Goal: Task Accomplishment & Management: Manage account settings

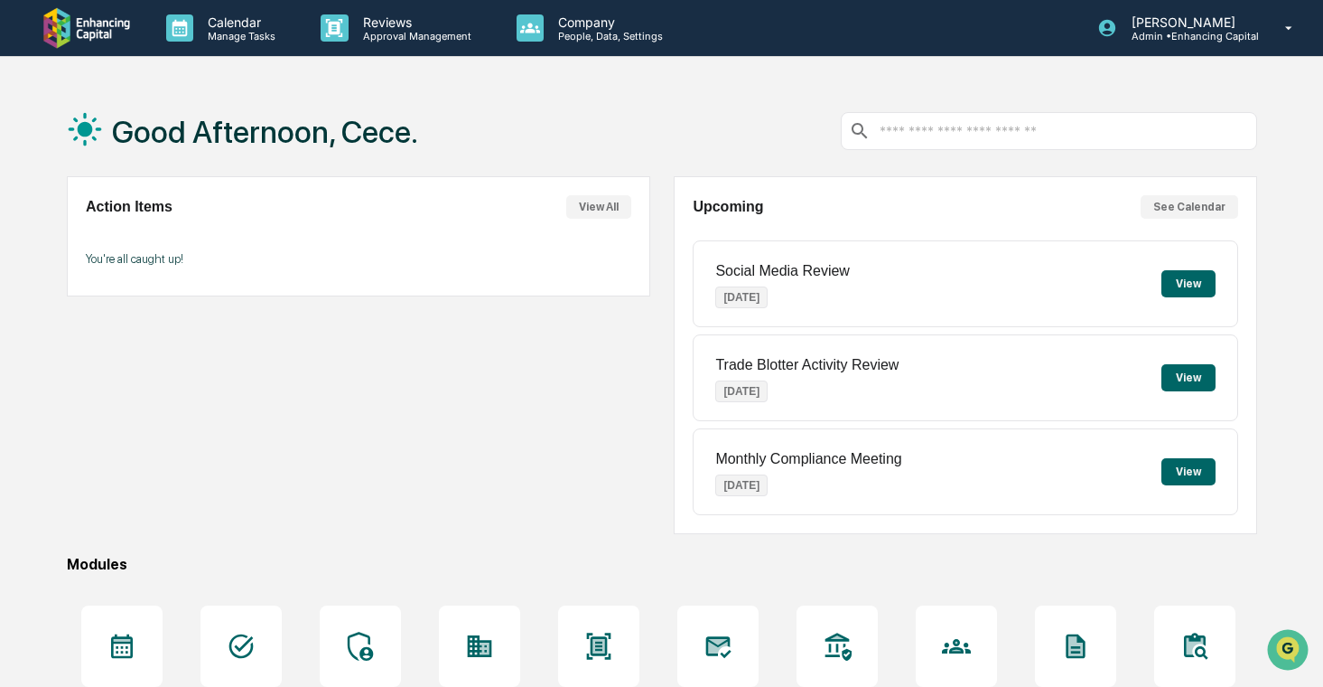
click at [182, 61] on div "Calendar Manage Tasks Reviews Approval Management Company People, Data, Setting…" at bounding box center [661, 437] width 1323 height 874
click at [199, 59] on div "Calendar Manage Tasks Reviews Approval Management Company People, Data, Setting…" at bounding box center [661, 437] width 1323 height 874
click at [236, 30] on p "Manage Tasks" at bounding box center [238, 36] width 91 height 13
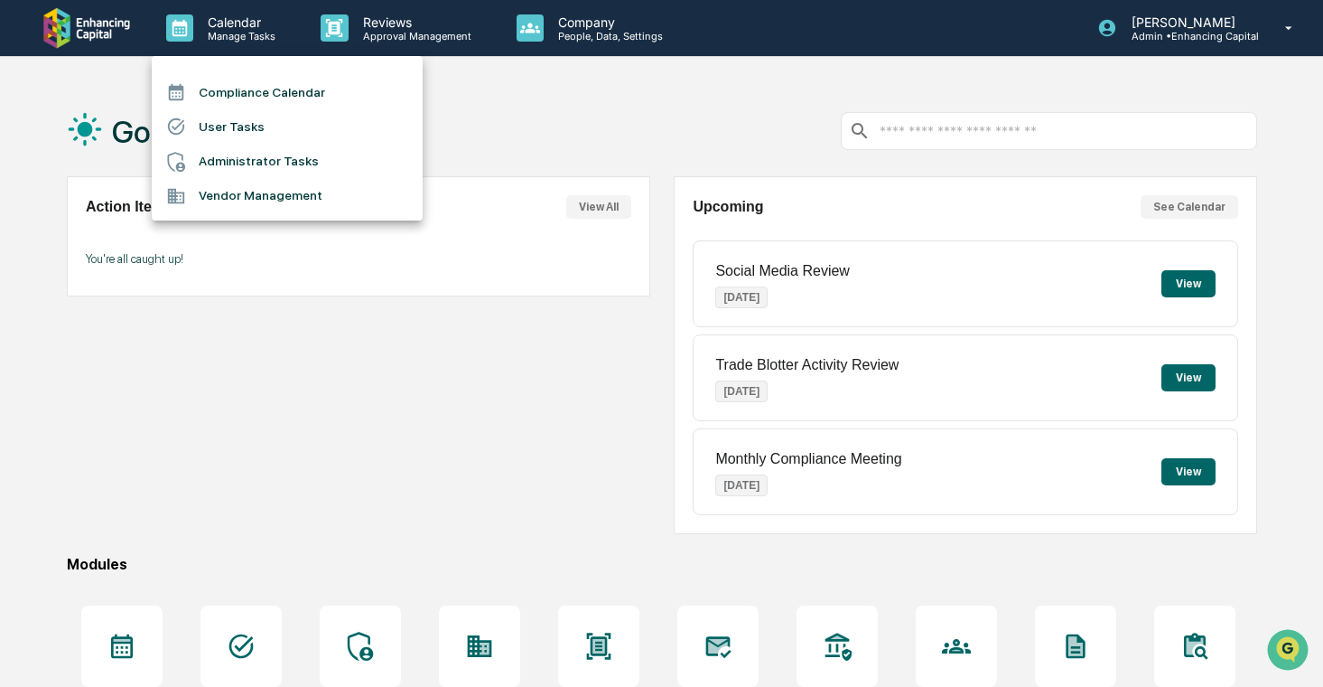
click at [234, 132] on li "User Tasks" at bounding box center [287, 126] width 271 height 34
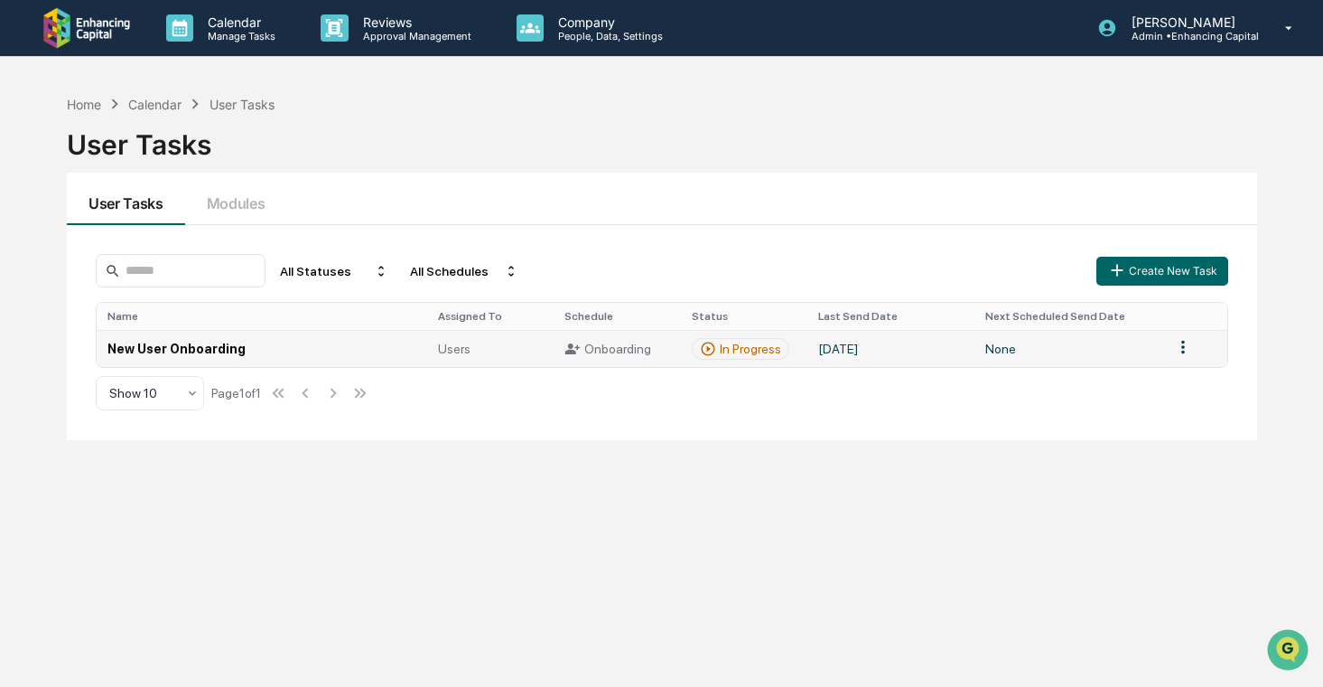
click at [399, 360] on td "New User Onboarding" at bounding box center [262, 348] width 331 height 37
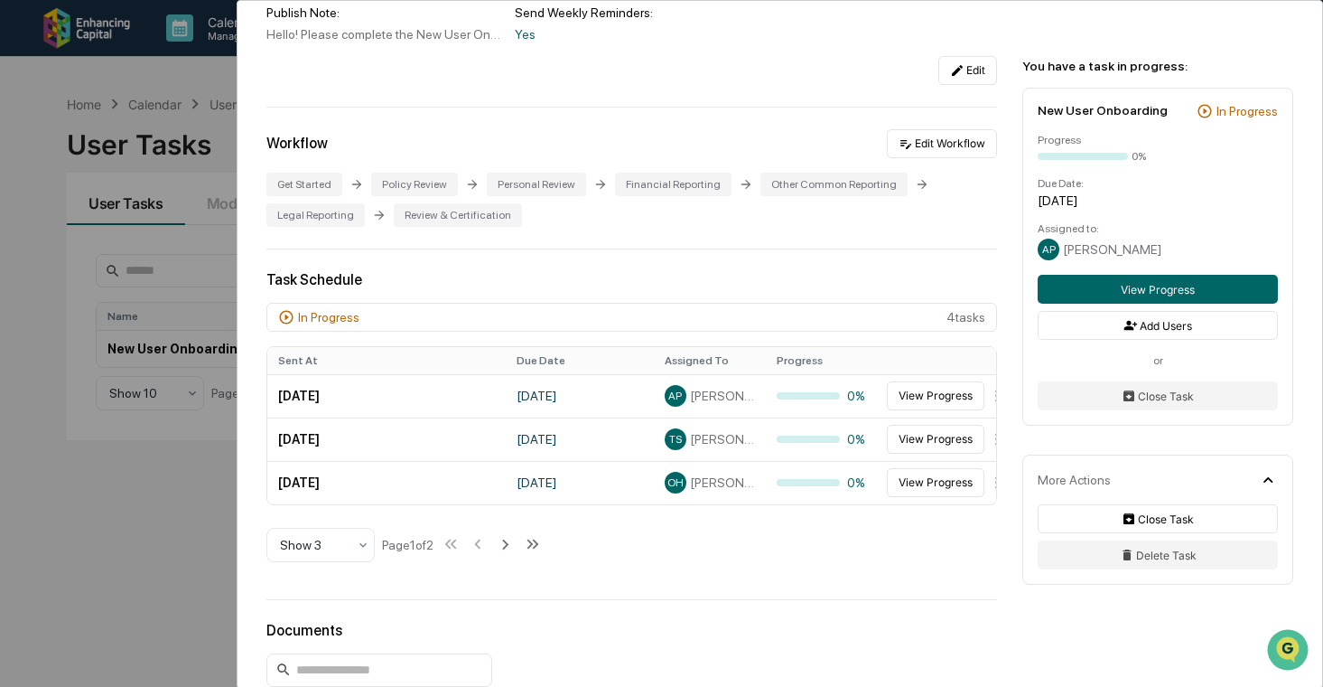
scroll to position [272, 0]
click at [101, 432] on div "User Tasks New User Onboarding New User Onboarding Active Welcome to Greenboard…" at bounding box center [661, 343] width 1323 height 687
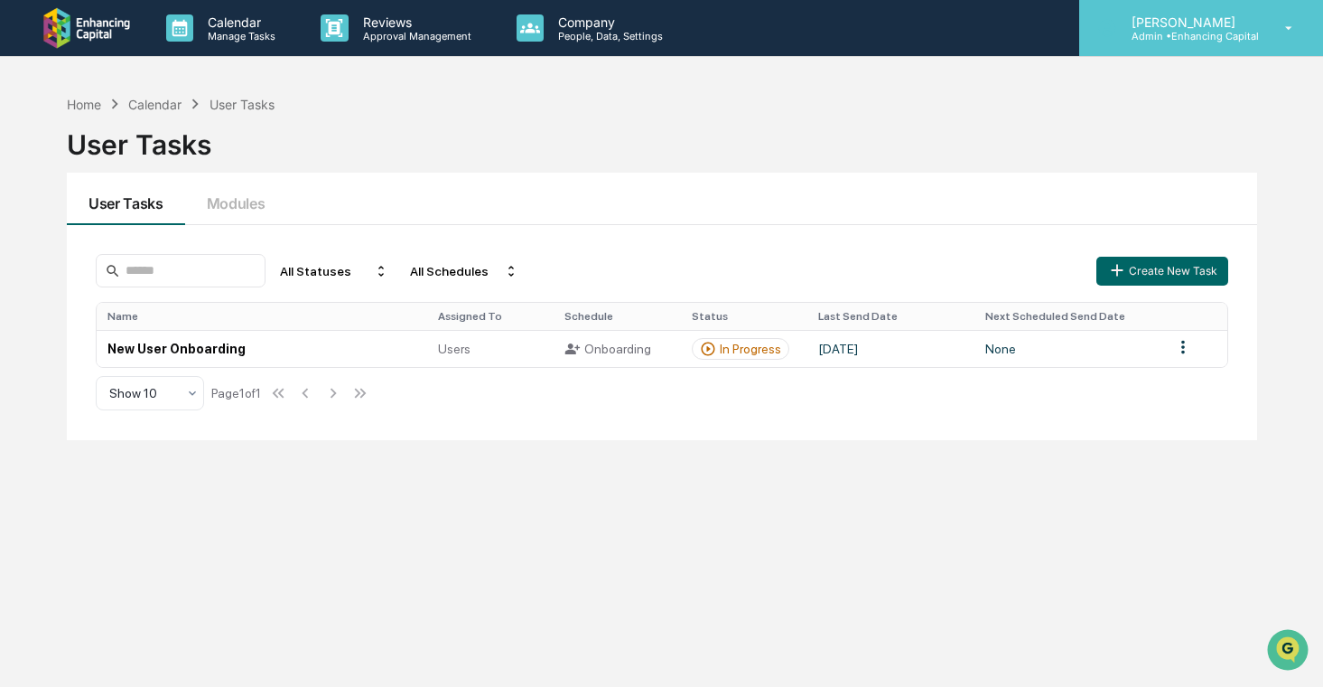
click at [1222, 30] on p "Admin • Enhancing Capital" at bounding box center [1188, 36] width 142 height 13
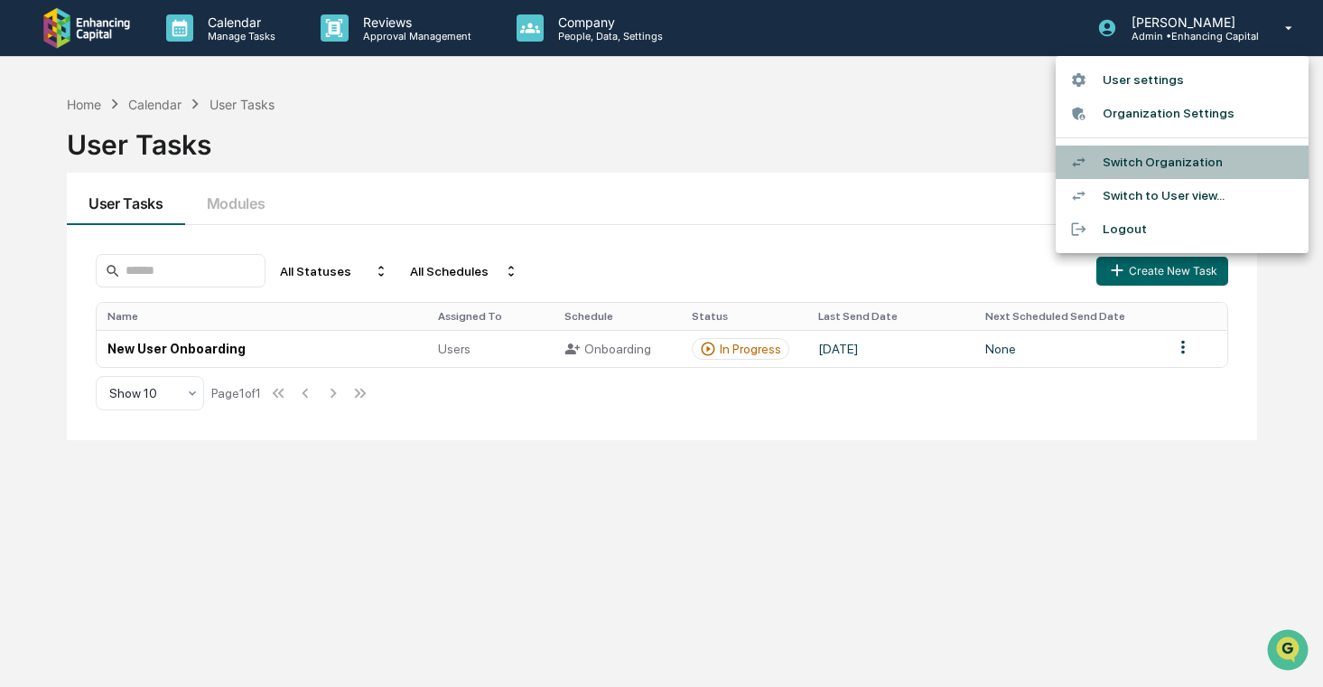
click at [1131, 167] on li "Switch Organization" at bounding box center [1182, 161] width 253 height 33
